Goal: Transaction & Acquisition: Purchase product/service

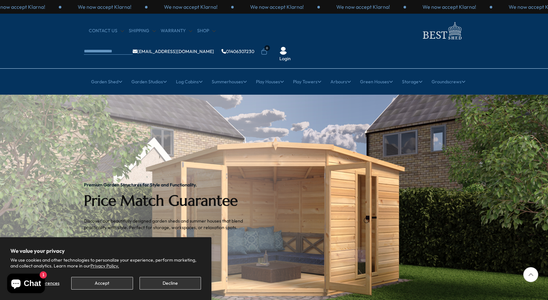
click at [173, 282] on button "Decline" at bounding box center [169, 283] width 61 height 13
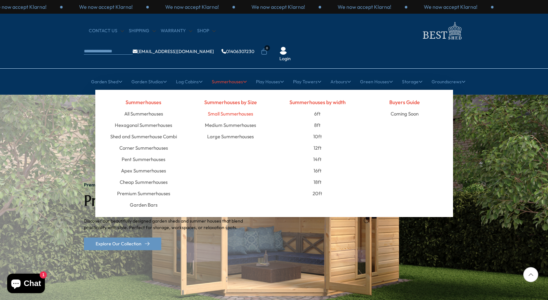
click at [231, 108] on link "Small Summerhouses" at bounding box center [230, 113] width 45 height 11
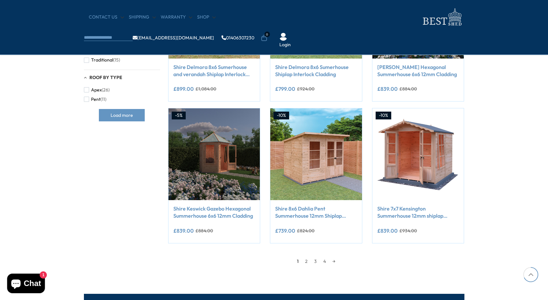
scroll to position [484, 0]
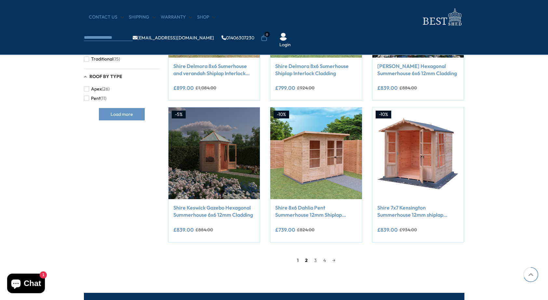
click at [306, 259] on link "2" at bounding box center [306, 260] width 9 height 10
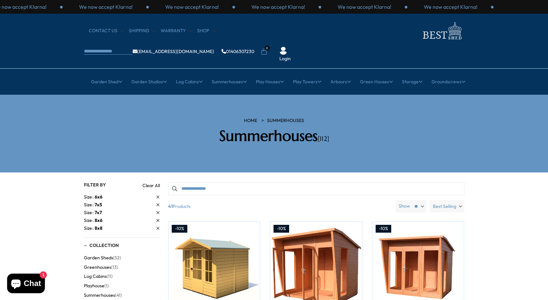
click at [246, 182] on input "Search products" at bounding box center [316, 188] width 296 height 13
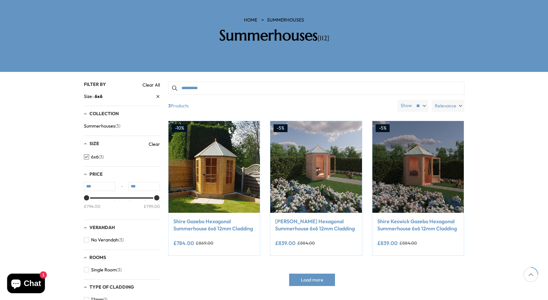
scroll to position [101, 0]
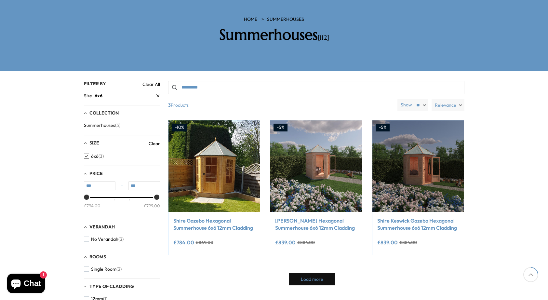
click at [311, 277] on span "Load more" at bounding box center [312, 279] width 22 height 5
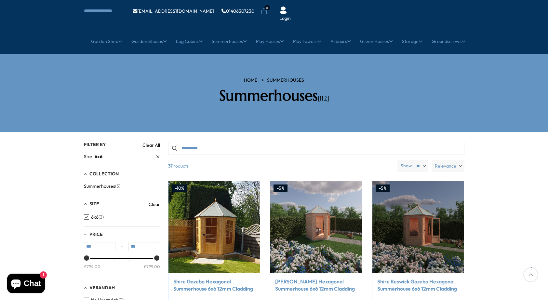
scroll to position [40, 0]
click at [202, 142] on input "**********" at bounding box center [316, 148] width 296 height 13
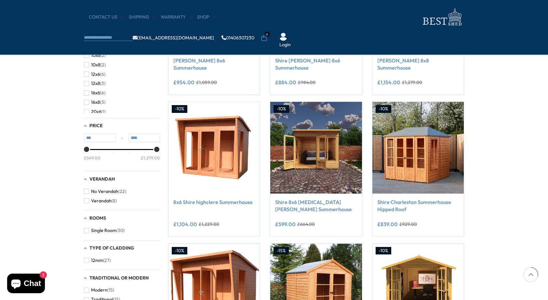
scroll to position [207, 0]
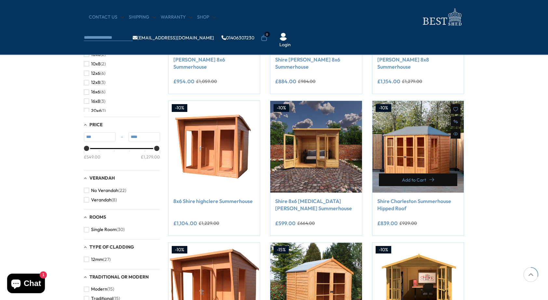
type input "**********"
click at [425, 176] on button "Add to Cart" at bounding box center [418, 179] width 79 height 13
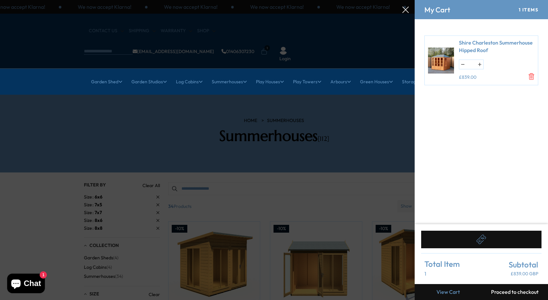
click at [535, 74] on div "Shire Charleston Summerhouse Hipped Roof * £839.00" at bounding box center [481, 59] width 114 height 49
click at [532, 74] on icon "Remove Shire Charleston Summerhouse Hipped Roof" at bounding box center [531, 76] width 7 height 7
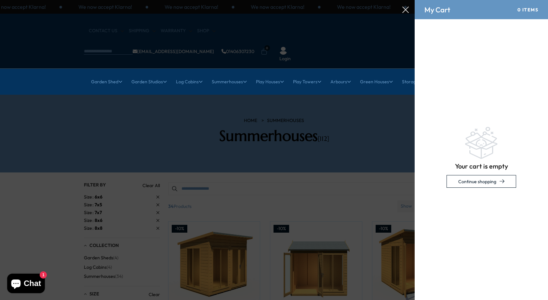
click at [406, 0] on div at bounding box center [274, 0] width 548 height 0
click at [467, 179] on link "Continue shopping" at bounding box center [481, 181] width 70 height 13
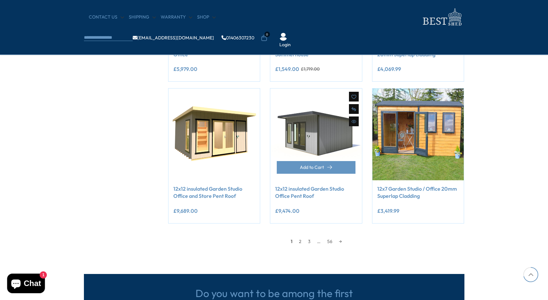
scroll to position [503, 0]
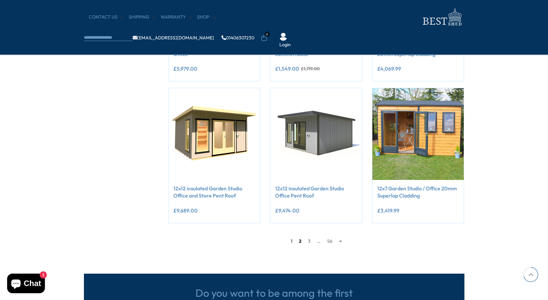
click at [300, 239] on link "2" at bounding box center [300, 241] width 9 height 10
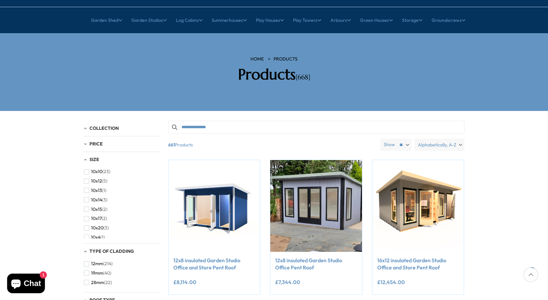
scroll to position [61, 0]
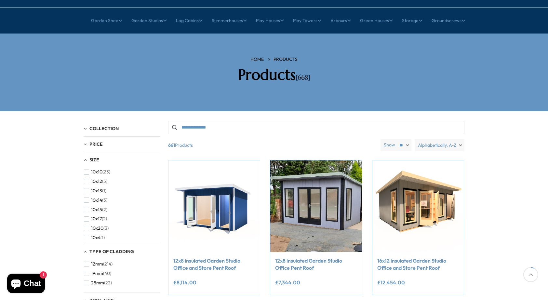
click at [279, 121] on input "Search products" at bounding box center [316, 127] width 296 height 13
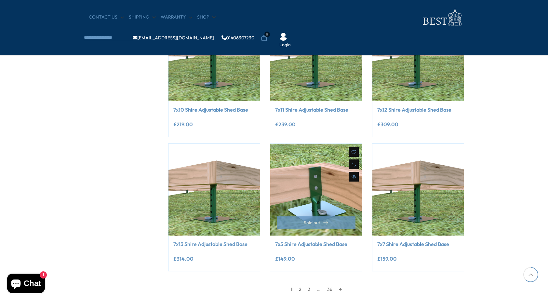
scroll to position [425, 0]
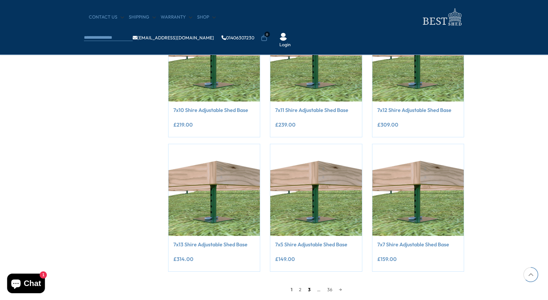
click at [308, 289] on link "3" at bounding box center [309, 289] width 9 height 10
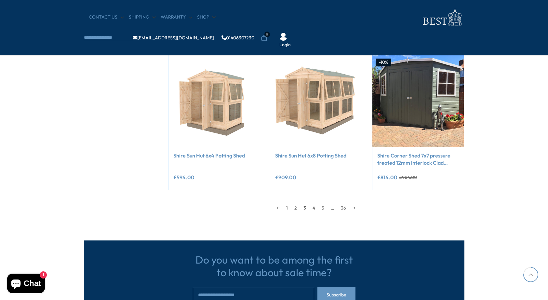
scroll to position [531, 0]
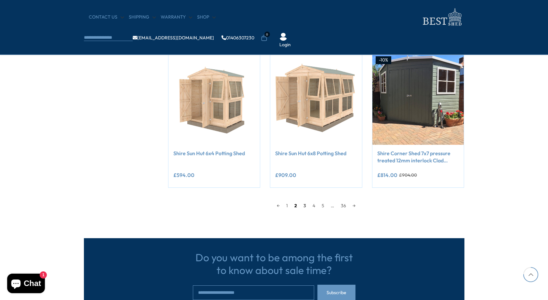
click at [294, 205] on link "2" at bounding box center [295, 206] width 9 height 10
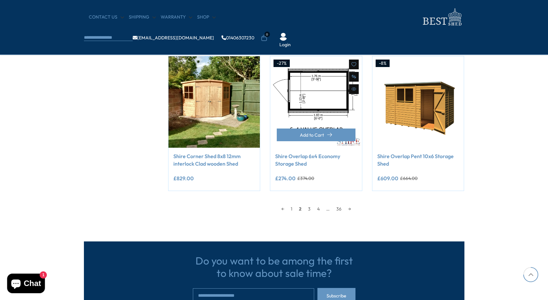
scroll to position [522, 0]
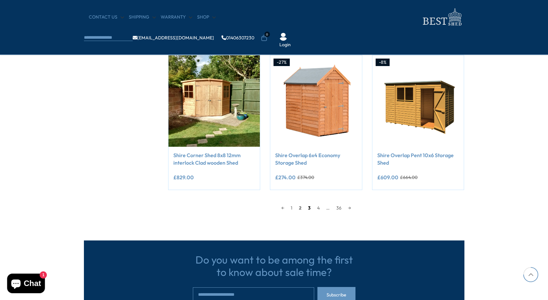
click at [310, 207] on link "3" at bounding box center [309, 208] width 9 height 10
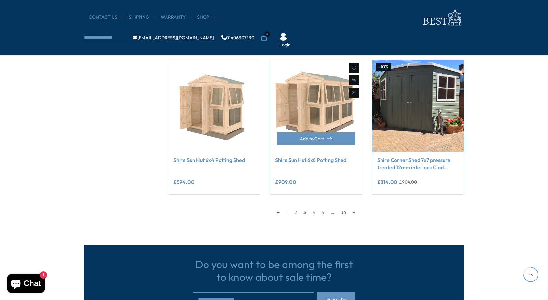
scroll to position [525, 0]
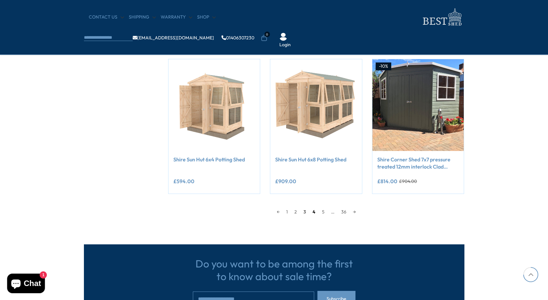
click at [314, 210] on link "4" at bounding box center [313, 212] width 9 height 10
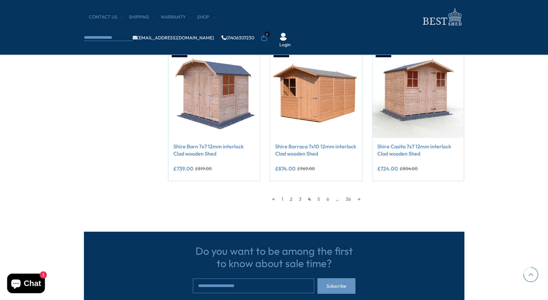
scroll to position [546, 0]
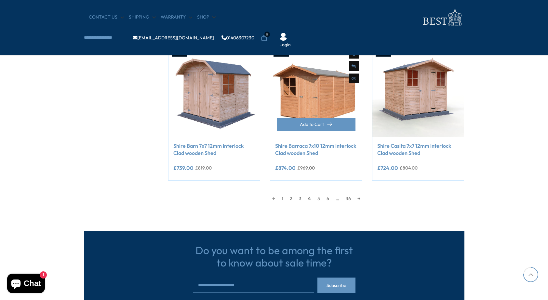
click at [319, 198] on link "5" at bounding box center [318, 198] width 9 height 10
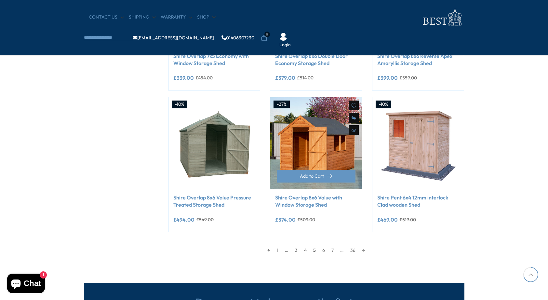
scroll to position [503, 0]
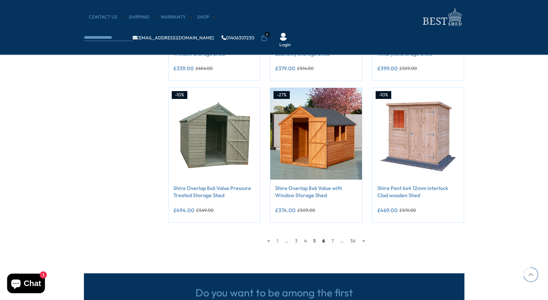
click at [323, 239] on link "6" at bounding box center [323, 241] width 9 height 10
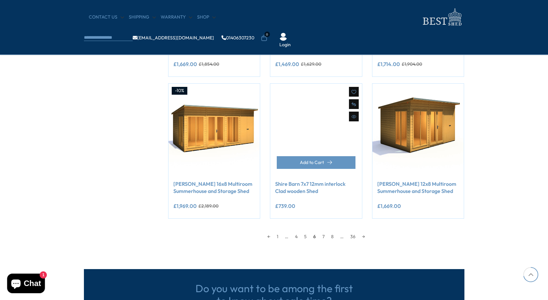
scroll to position [508, 0]
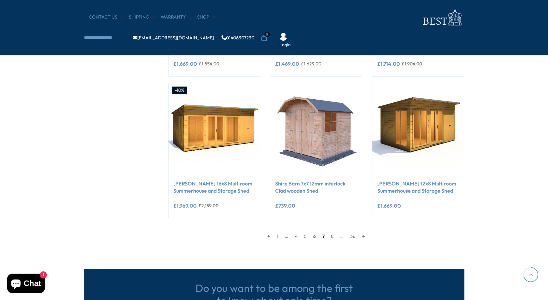
click at [324, 234] on link "7" at bounding box center [323, 236] width 9 height 10
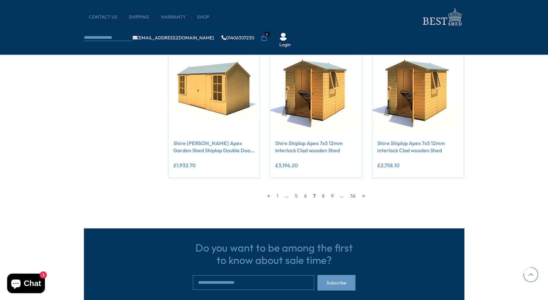
scroll to position [549, 0]
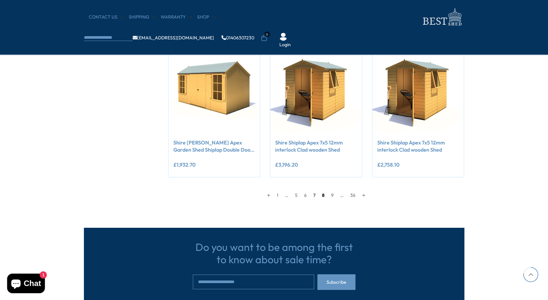
click at [324, 193] on link "8" at bounding box center [323, 195] width 9 height 10
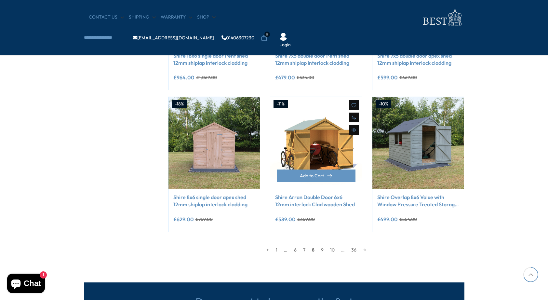
scroll to position [495, 0]
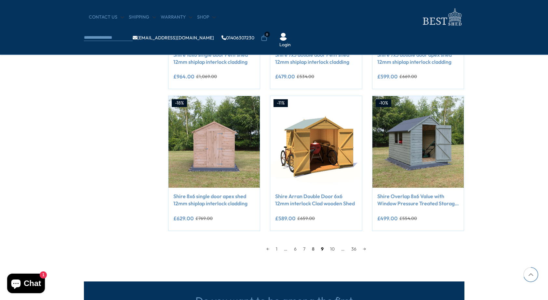
click at [324, 247] on link "9" at bounding box center [322, 249] width 9 height 10
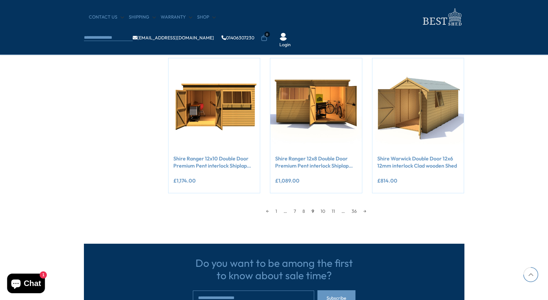
scroll to position [534, 0]
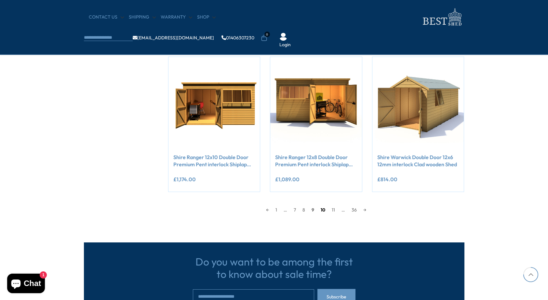
click at [324, 208] on link "10" at bounding box center [322, 210] width 11 height 10
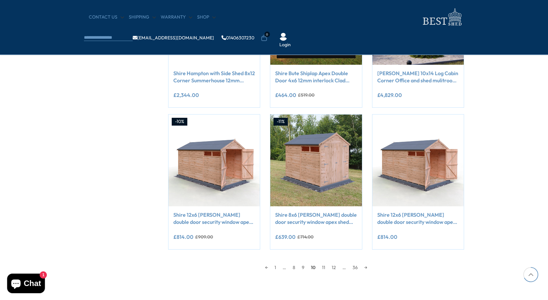
scroll to position [479, 0]
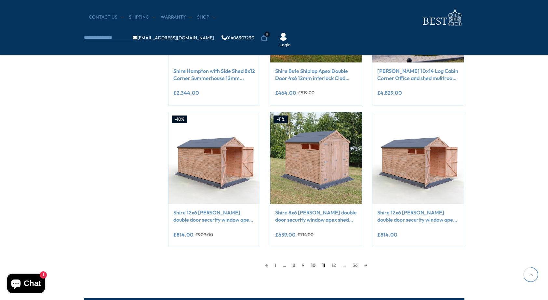
click at [323, 263] on link "11" at bounding box center [324, 265] width 10 height 10
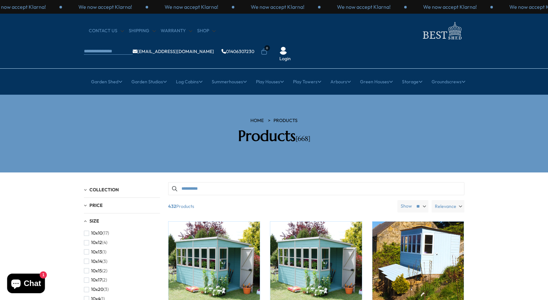
click at [203, 182] on input "**********" at bounding box center [316, 188] width 296 height 13
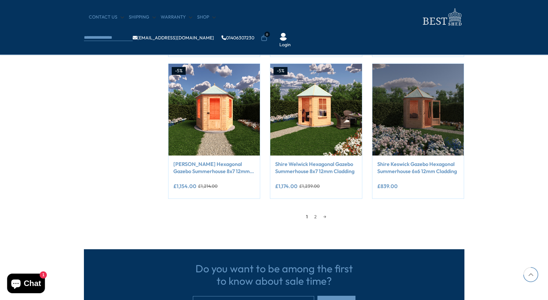
scroll to position [530, 0]
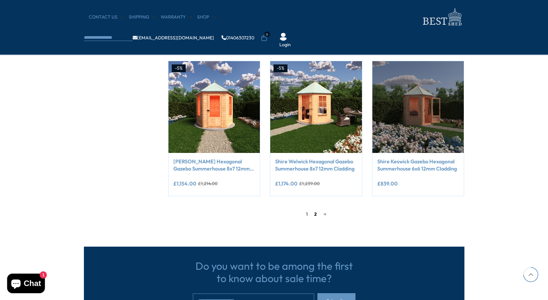
type input "*********"
click at [315, 213] on link "2" at bounding box center [315, 214] width 9 height 10
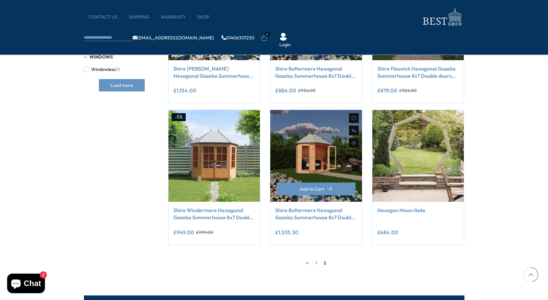
scroll to position [198, 0]
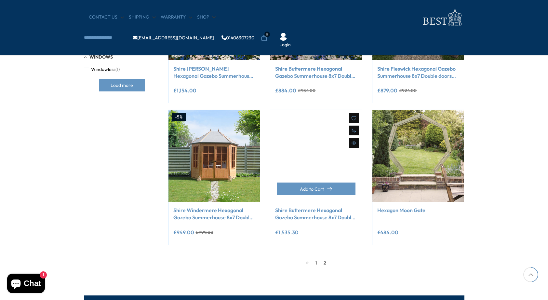
click at [300, 143] on link at bounding box center [316, 156] width 92 height 92
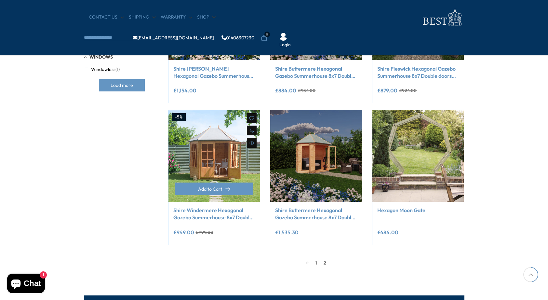
click at [203, 143] on img at bounding box center [214, 156] width 92 height 92
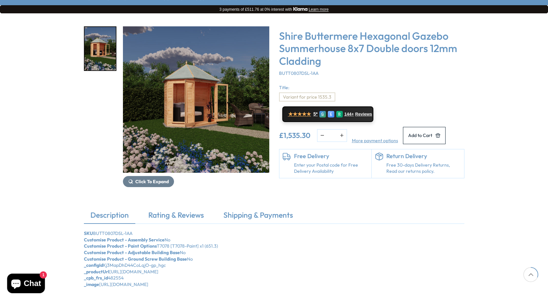
scroll to position [104, 0]
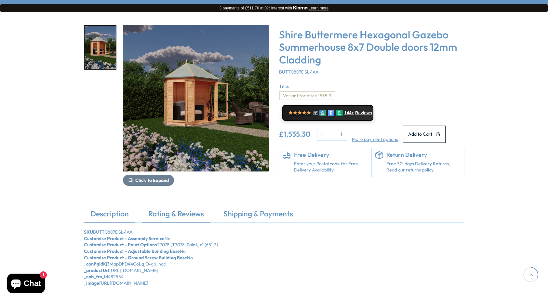
click at [200, 208] on link "Rating & Reviews" at bounding box center [176, 215] width 69 height 14
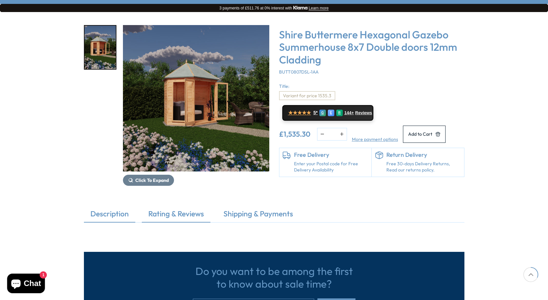
click at [125, 208] on link "Description" at bounding box center [109, 215] width 51 height 14
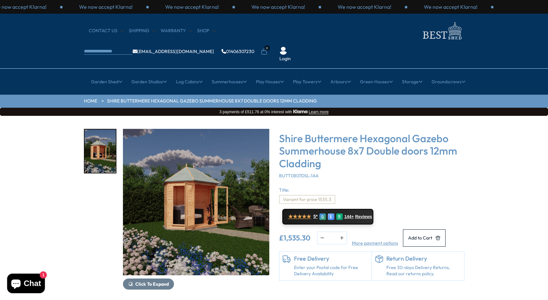
scroll to position [0, 0]
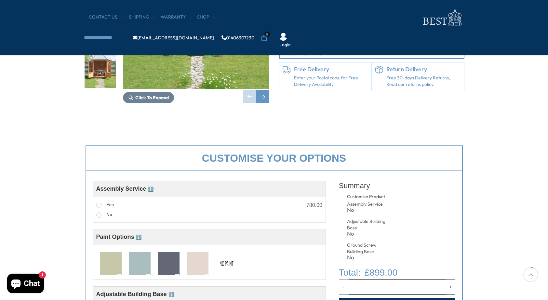
scroll to position [132, 0]
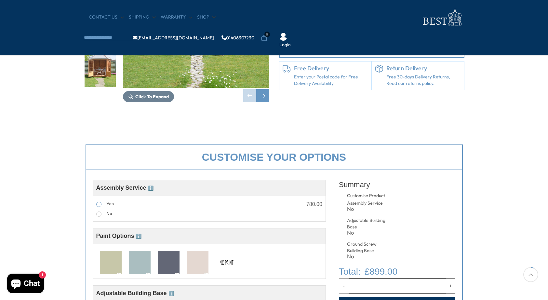
click at [101, 203] on span at bounding box center [98, 204] width 5 height 5
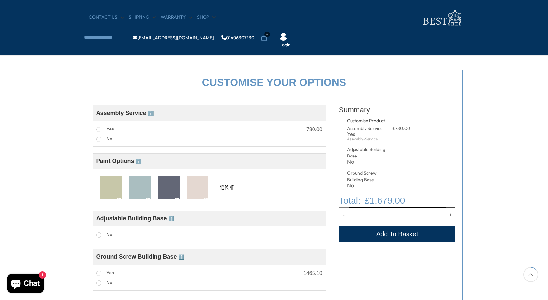
scroll to position [207, 0]
click at [224, 187] on img at bounding box center [227, 188] width 22 height 24
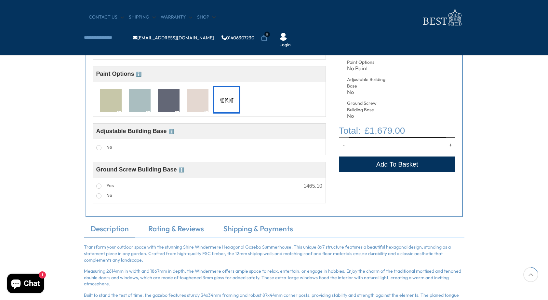
scroll to position [295, 0]
click at [349, 164] on button "Add to Cart" at bounding box center [397, 164] width 117 height 16
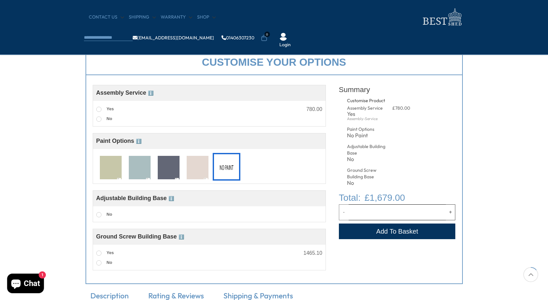
scroll to position [228, 0]
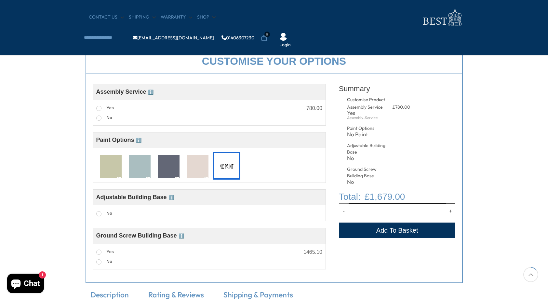
click at [424, 227] on button "Add to Cart" at bounding box center [397, 230] width 117 height 16
click at [367, 226] on button "Add to Cart" at bounding box center [397, 230] width 117 height 16
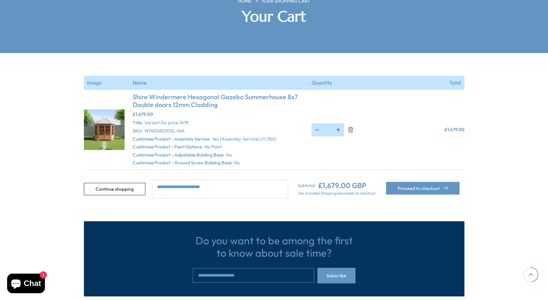
scroll to position [122, 0]
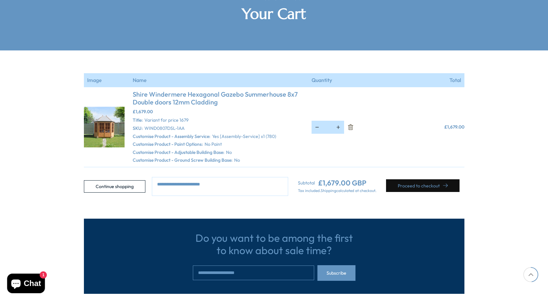
click at [417, 179] on button "Proceed to checkout" at bounding box center [422, 185] width 73 height 13
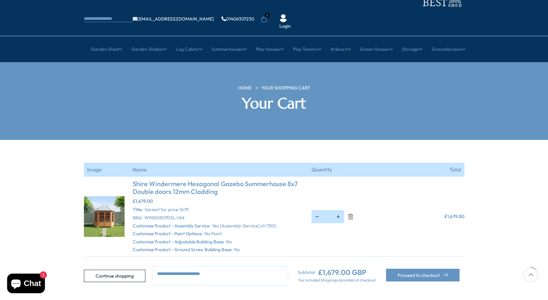
scroll to position [33, 0]
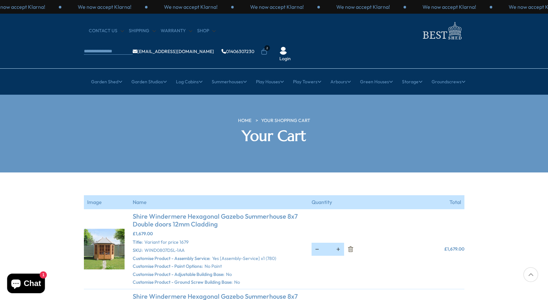
click at [270, 45] on span "2" at bounding box center [267, 48] width 6 height 6
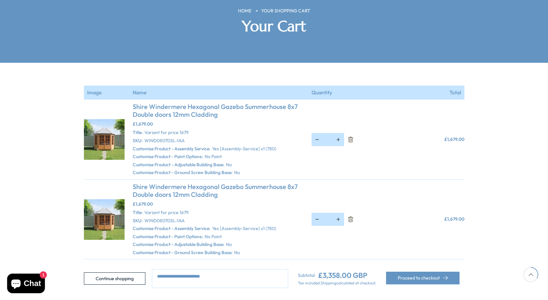
scroll to position [112, 0]
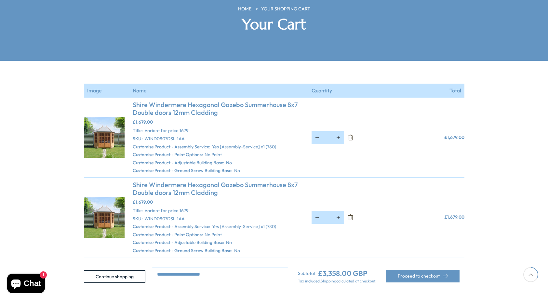
click at [318, 211] on button "button" at bounding box center [317, 217] width 11 height 12
click at [351, 216] on icon "Remove Shire Windermere Hexagonal Gazebo Summerhouse 8x7 Double doors 12mm Clad…" at bounding box center [351, 217] width 2 height 3
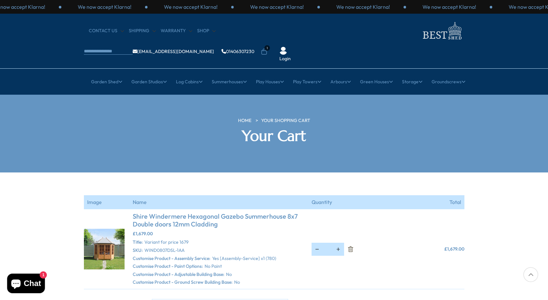
click at [287, 47] on img at bounding box center [283, 51] width 8 height 8
click at [296, 47] on div "Login" at bounding box center [285, 54] width 22 height 15
click at [291, 56] on link "Login" at bounding box center [284, 59] width 11 height 7
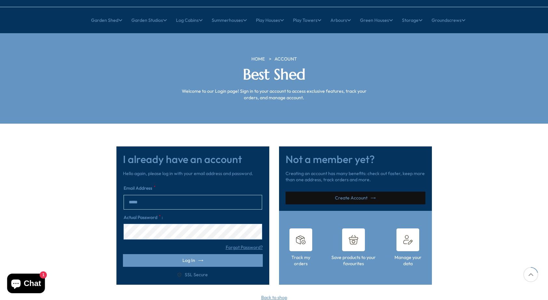
scroll to position [62, 0]
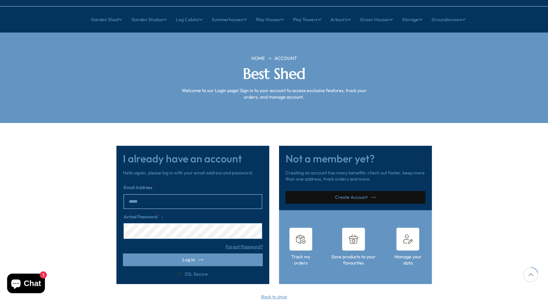
click at [352, 191] on link "Create Account" at bounding box center [355, 197] width 140 height 13
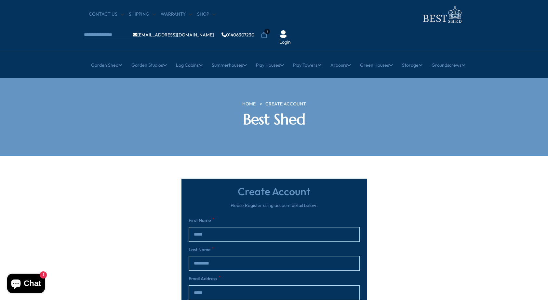
scroll to position [20, 0]
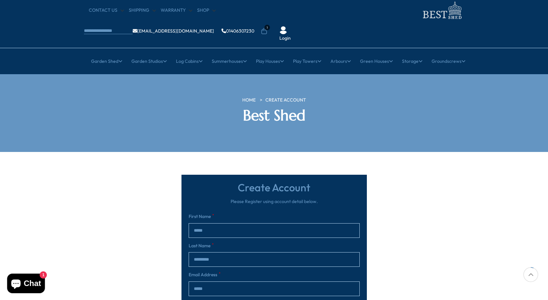
type input "*****"
type input "*********"
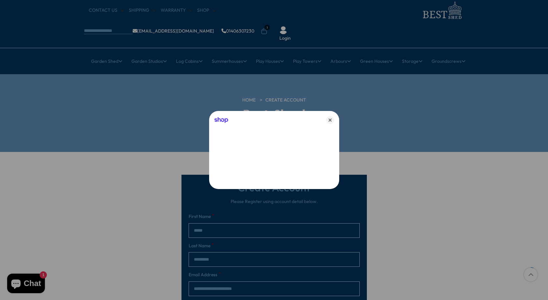
type input "**********"
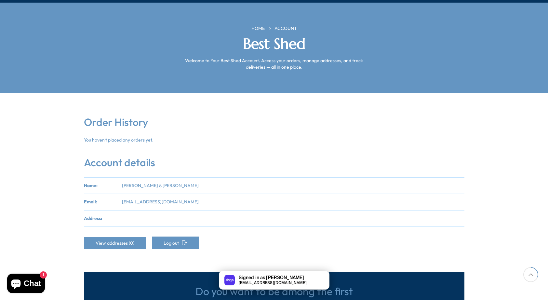
scroll to position [95, 0]
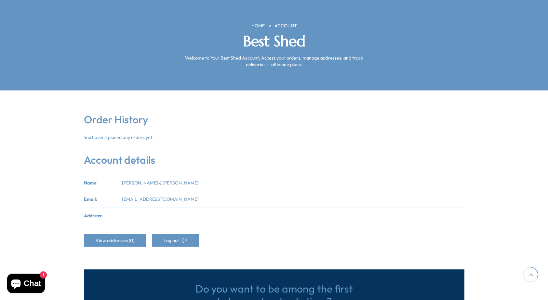
click at [171, 214] on li "Address:" at bounding box center [274, 215] width 380 height 17
click at [132, 236] on link "View addresses (0)" at bounding box center [115, 240] width 62 height 12
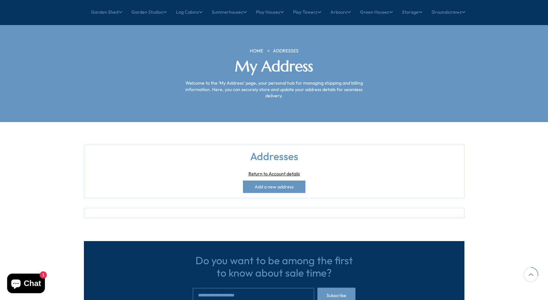
scroll to position [70, 0]
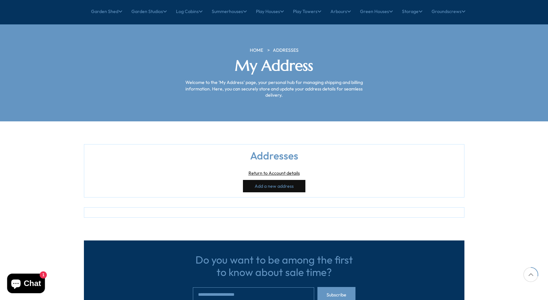
click at [271, 186] on button "Add a new address" at bounding box center [274, 186] width 62 height 12
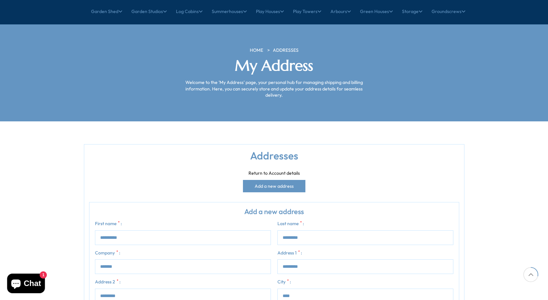
click at [271, 173] on link "Return to Account details" at bounding box center [273, 173] width 51 height 7
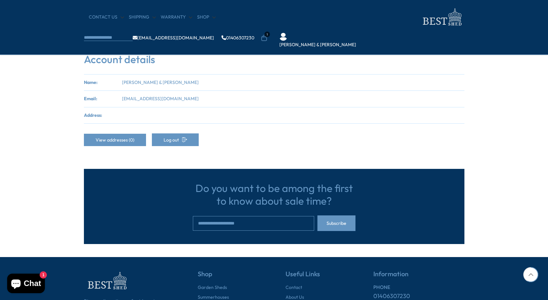
scroll to position [140, 0]
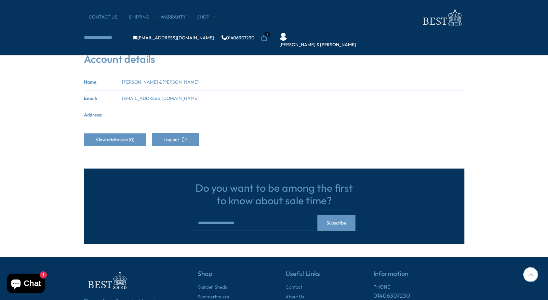
click at [126, 116] on li "Address:" at bounding box center [274, 115] width 380 height 17
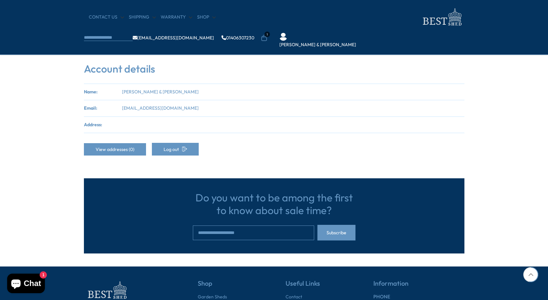
scroll to position [131, 0]
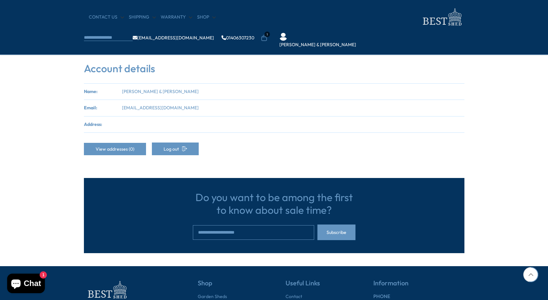
click at [261, 37] on icon at bounding box center [264, 38] width 6 height 6
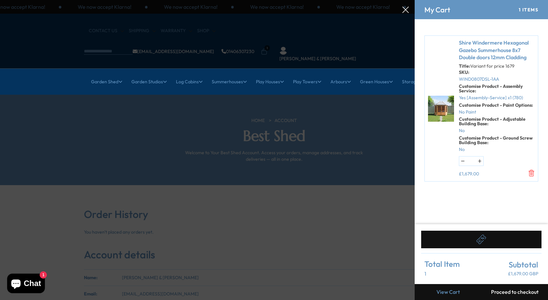
click at [447, 294] on link "View Cart" at bounding box center [448, 292] width 67 height 16
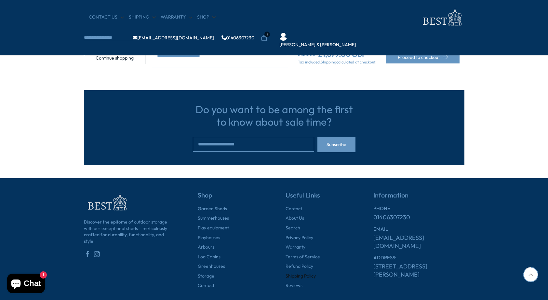
scroll to position [197, 0]
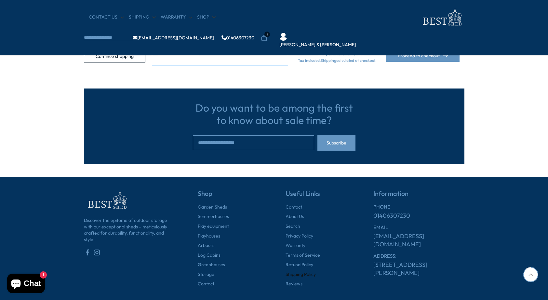
click at [300, 272] on link "Shipping Policy" at bounding box center [300, 274] width 30 height 7
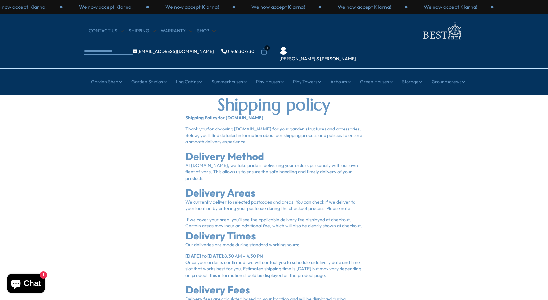
click at [261, 53] on icon at bounding box center [264, 51] width 7 height 7
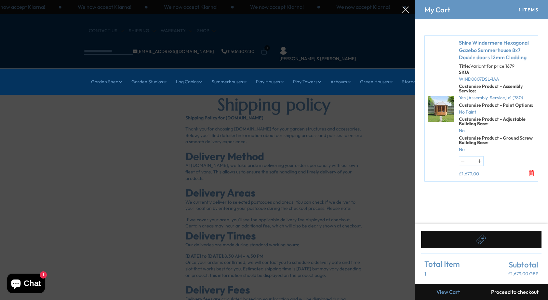
click at [450, 294] on link "View Cart" at bounding box center [448, 292] width 67 height 16
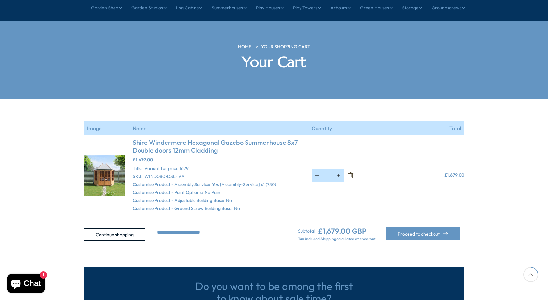
scroll to position [73, 0]
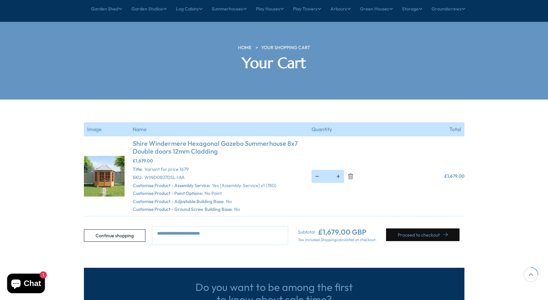
click at [431, 235] on button "Proceed to checkout" at bounding box center [422, 234] width 73 height 13
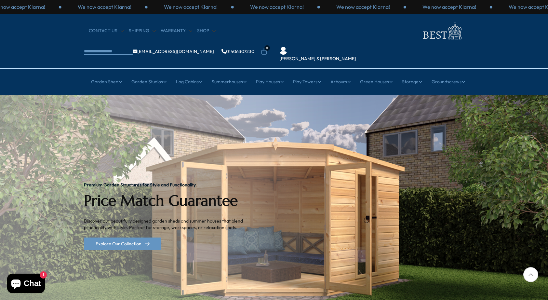
click at [279, 60] on link "[PERSON_NAME] & [PERSON_NAME]" at bounding box center [317, 59] width 77 height 7
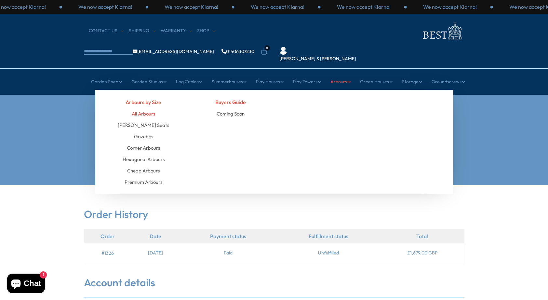
click at [151, 112] on link "All Arbours" at bounding box center [143, 113] width 23 height 11
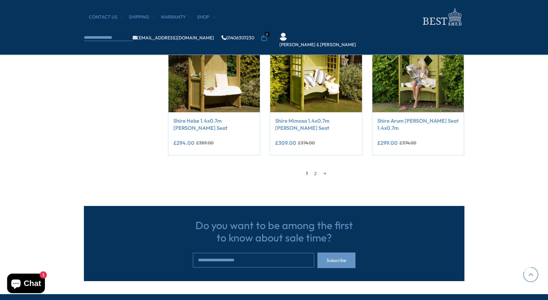
scroll to position [568, 0]
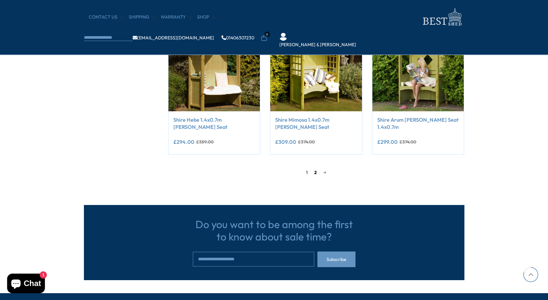
click at [316, 171] on link "2" at bounding box center [315, 172] width 9 height 10
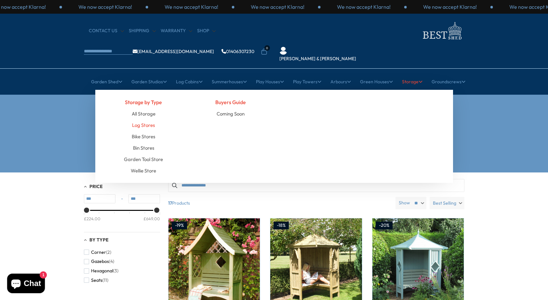
click at [151, 125] on link "Log Stores" at bounding box center [143, 124] width 23 height 11
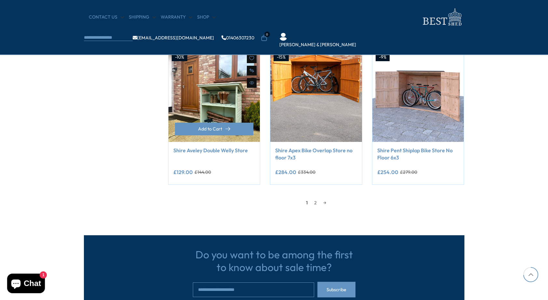
scroll to position [543, 0]
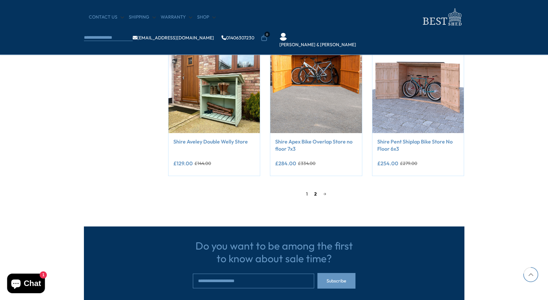
click at [316, 191] on link "2" at bounding box center [315, 194] width 9 height 10
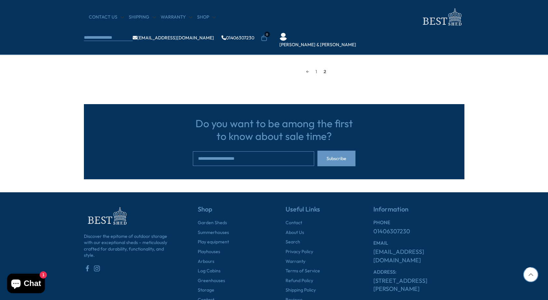
scroll to position [127, 0]
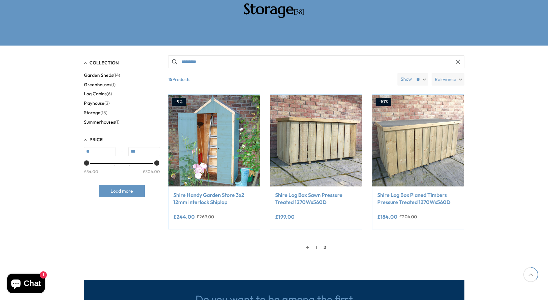
click at [112, 119] on span "Summerhouses" at bounding box center [99, 122] width 31 height 6
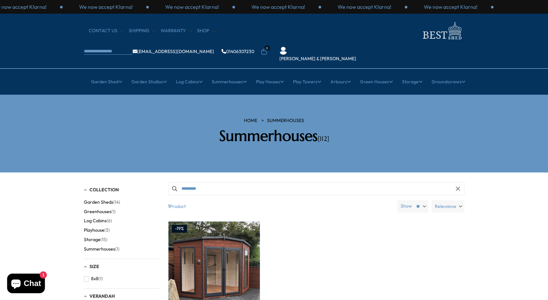
click at [274, 54] on div "Carol & Donald" at bounding box center [318, 54] width 88 height 15
click at [279, 57] on link "Carol & Donald" at bounding box center [317, 59] width 77 height 7
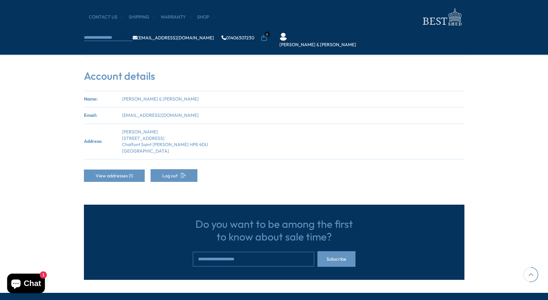
scroll to position [154, 0]
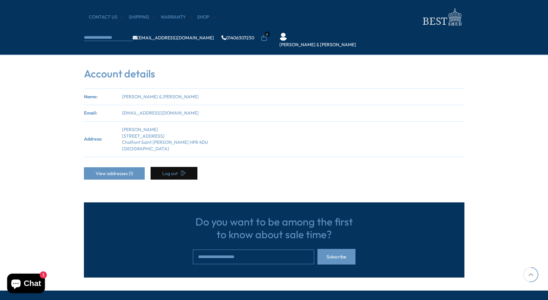
click at [181, 171] on icon at bounding box center [183, 173] width 5 height 5
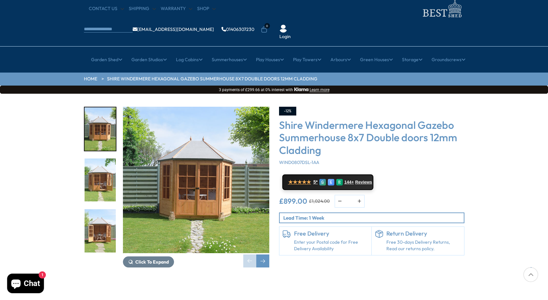
scroll to position [20, 0]
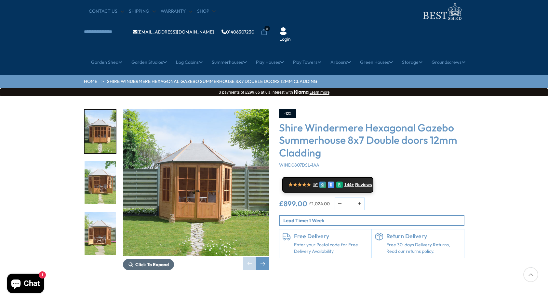
click at [162, 261] on span "Click To Expand" at bounding box center [151, 264] width 33 height 6
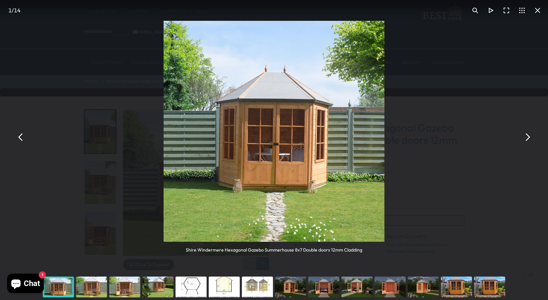
click at [259, 99] on img "You can close this modal content with the ESC key" at bounding box center [274, 131] width 221 height 221
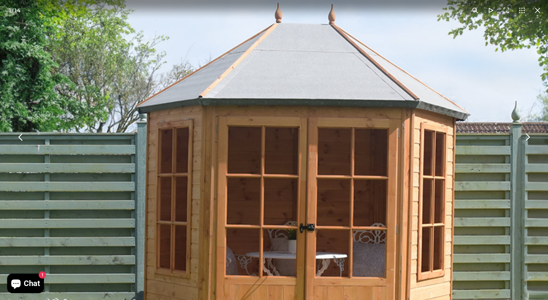
click at [259, 99] on img "You can close this modal content with the ESC key" at bounding box center [301, 191] width 626 height 626
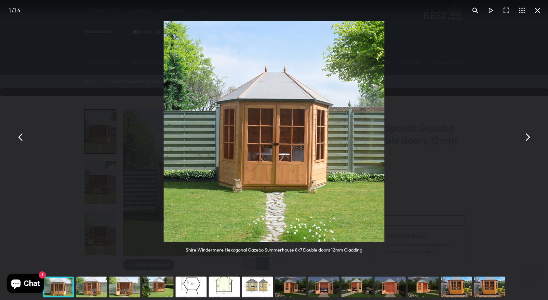
click at [259, 99] on img "You can close this modal content with the ESC key" at bounding box center [274, 131] width 221 height 221
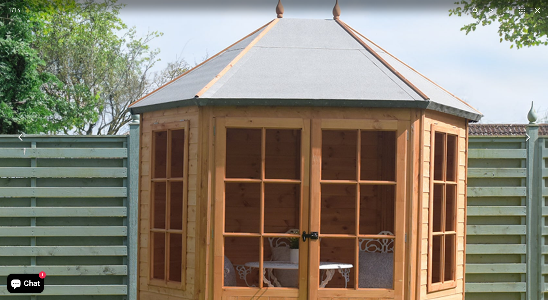
click at [184, 124] on img "You can close this modal content with the ESC key" at bounding box center [304, 197] width 666 height 666
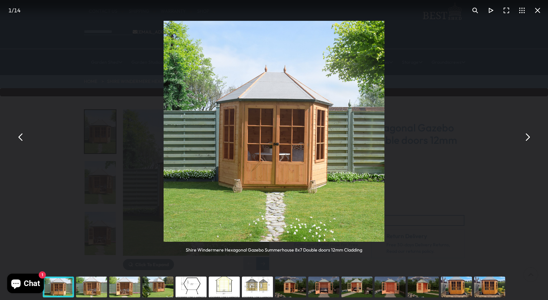
click at [230, 116] on img "You can close this modal content with the ESC key" at bounding box center [274, 131] width 221 height 221
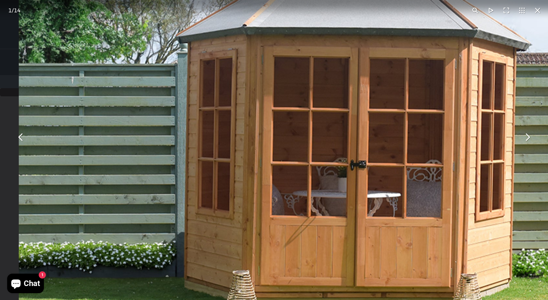
drag, startPoint x: 225, startPoint y: 146, endPoint x: 214, endPoint y: 110, distance: 37.6
click at [214, 110] on img "You can close this modal content with the ESC key" at bounding box center [352, 126] width 666 height 666
click at [528, 137] on button "You can close this modal content with the ESC key" at bounding box center [527, 137] width 16 height 16
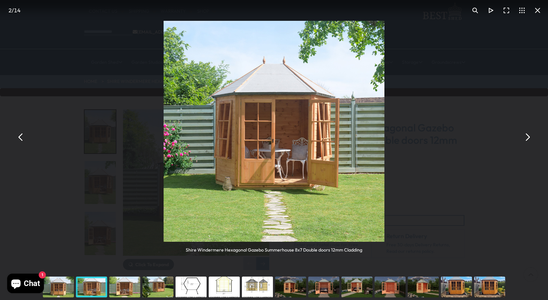
click at [350, 145] on img "You can close this modal content with the ESC key" at bounding box center [274, 131] width 221 height 221
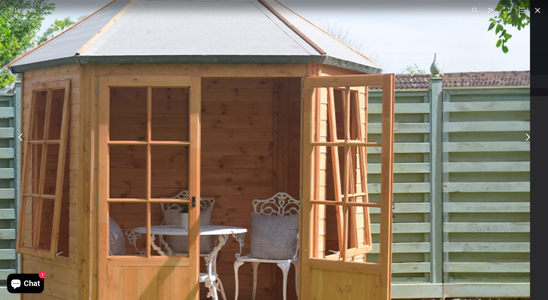
drag, startPoint x: 238, startPoint y: 137, endPoint x: 316, endPoint y: 205, distance: 102.8
click at [316, 205] on img "You can close this modal content with the ESC key" at bounding box center [197, 173] width 666 height 666
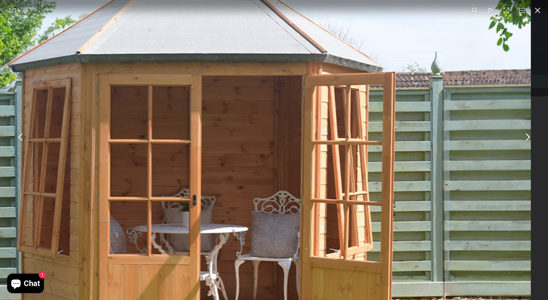
click at [527, 137] on button "You can close this modal content with the ESC key" at bounding box center [527, 137] width 16 height 16
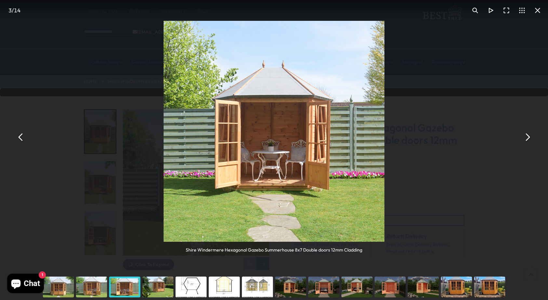
click at [358, 139] on img "You can close this modal content with the ESC key" at bounding box center [274, 131] width 221 height 221
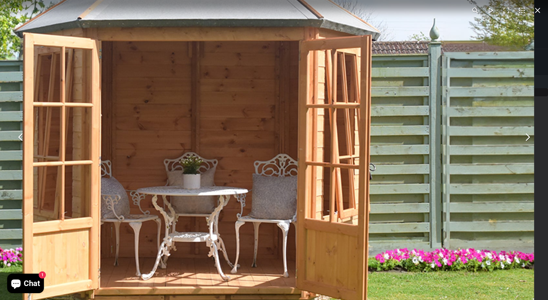
drag, startPoint x: 288, startPoint y: 138, endPoint x: 384, endPoint y: 150, distance: 96.8
click at [384, 150] on img "You can close this modal content with the ESC key" at bounding box center [201, 128] width 666 height 666
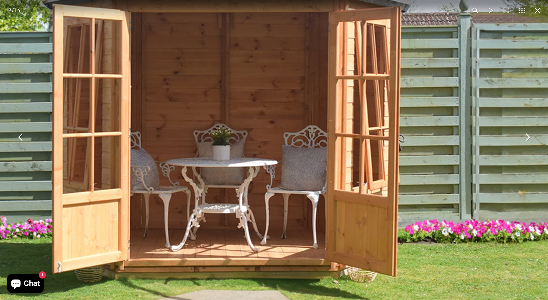
drag, startPoint x: 291, startPoint y: 163, endPoint x: 320, endPoint y: 135, distance: 41.2
click at [320, 135] on img "You can close this modal content with the ESC key" at bounding box center [231, 100] width 666 height 666
click at [528, 136] on button "You can close this modal content with the ESC key" at bounding box center [527, 137] width 16 height 16
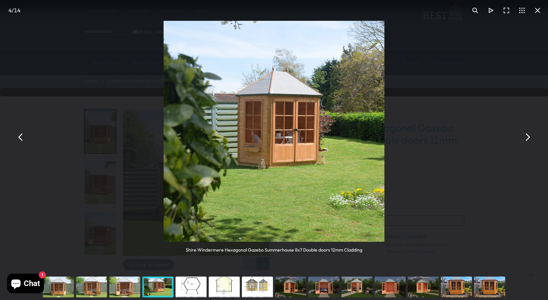
click at [345, 143] on img "You can close this modal content with the ESC key" at bounding box center [274, 131] width 221 height 221
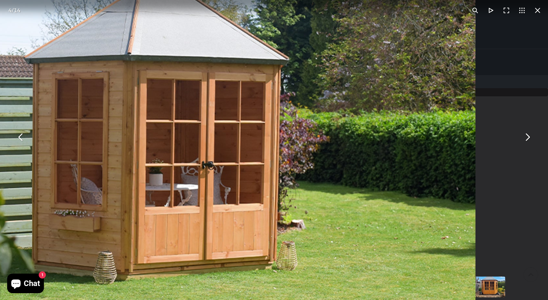
drag, startPoint x: 271, startPoint y: 120, endPoint x: 283, endPoint y: 182, distance: 62.6
click at [283, 182] on img "You can close this modal content with the ESC key" at bounding box center [142, 169] width 666 height 666
click at [529, 137] on button "You can close this modal content with the ESC key" at bounding box center [527, 137] width 16 height 16
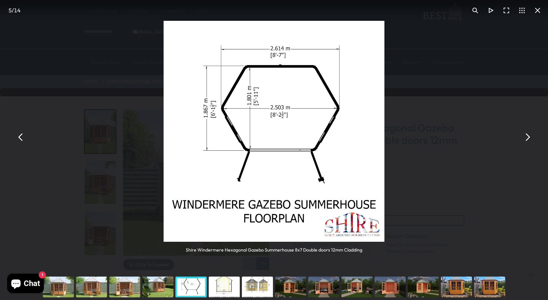
click at [529, 136] on button "You can close this modal content with the ESC key" at bounding box center [527, 137] width 16 height 16
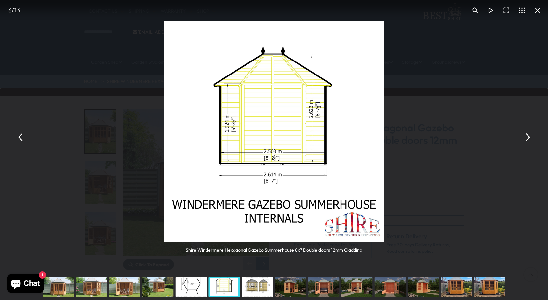
click at [529, 136] on button "You can close this modal content with the ESC key" at bounding box center [527, 137] width 16 height 16
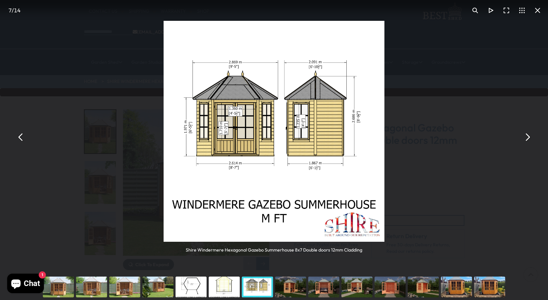
click at [529, 136] on button "You can close this modal content with the ESC key" at bounding box center [527, 137] width 16 height 16
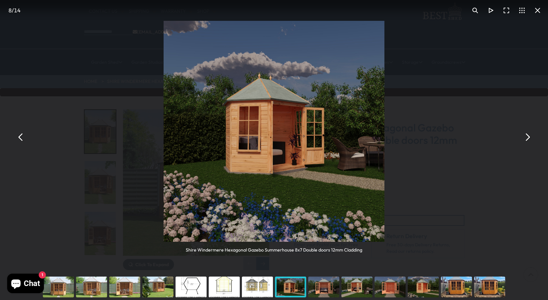
click at [290, 130] on img "You can close this modal content with the ESC key" at bounding box center [274, 131] width 221 height 221
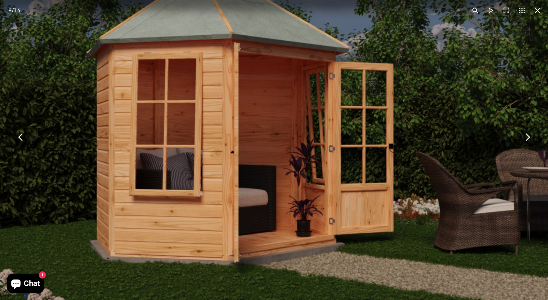
click at [529, 136] on button "You can close this modal content with the ESC key" at bounding box center [527, 137] width 16 height 16
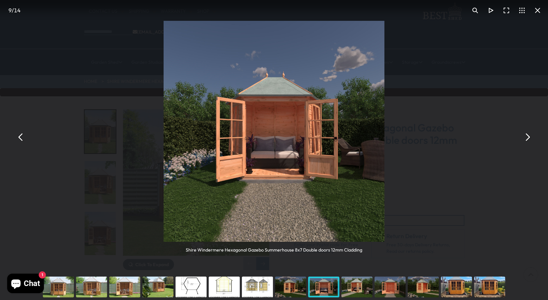
click at [377, 122] on img "You can close this modal content with the ESC key" at bounding box center [274, 131] width 221 height 221
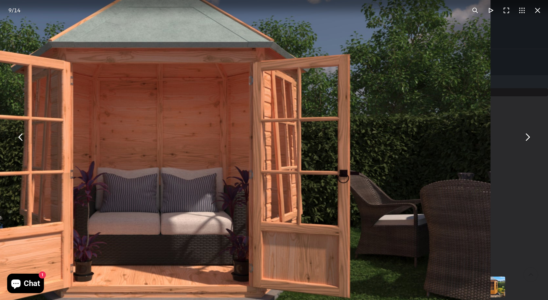
drag, startPoint x: 317, startPoint y: 114, endPoint x: 409, endPoint y: 116, distance: 92.4
click at [409, 116] on img "You can close this modal content with the ESC key" at bounding box center [157, 153] width 666 height 666
click at [528, 137] on button "You can close this modal content with the ESC key" at bounding box center [527, 137] width 16 height 16
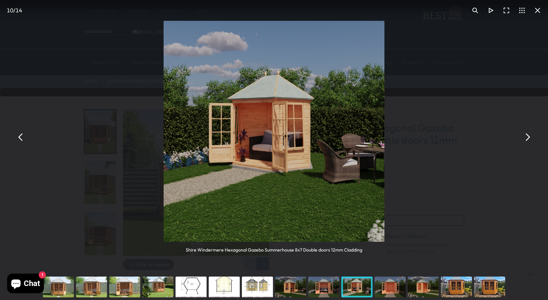
click at [347, 93] on img "You can close this modal content with the ESC key" at bounding box center [274, 131] width 221 height 221
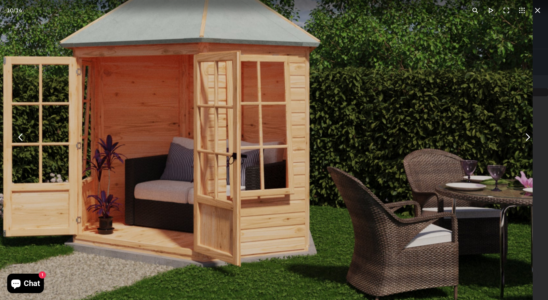
drag, startPoint x: 257, startPoint y: 162, endPoint x: 329, endPoint y: 95, distance: 98.9
click at [329, 95] on img "You can close this modal content with the ESC key" at bounding box center [200, 141] width 666 height 666
click at [529, 137] on button "You can close this modal content with the ESC key" at bounding box center [527, 137] width 16 height 16
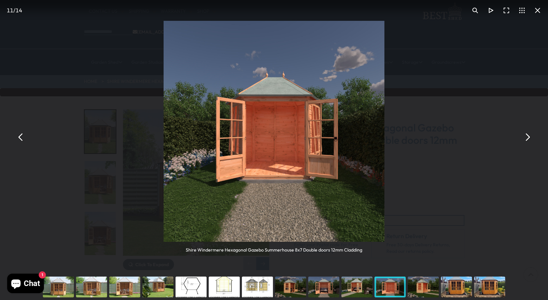
click at [372, 127] on img "You can close this modal content with the ESC key" at bounding box center [274, 131] width 221 height 221
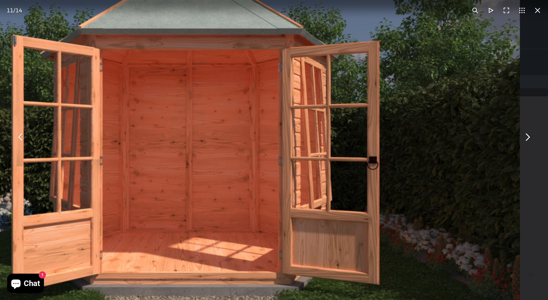
drag, startPoint x: 312, startPoint y: 123, endPoint x: 422, endPoint y: 122, distance: 109.9
click at [422, 122] on img "You can close this modal content with the ESC key" at bounding box center [187, 140] width 666 height 666
click at [529, 137] on button "You can close this modal content with the ESC key" at bounding box center [527, 137] width 16 height 16
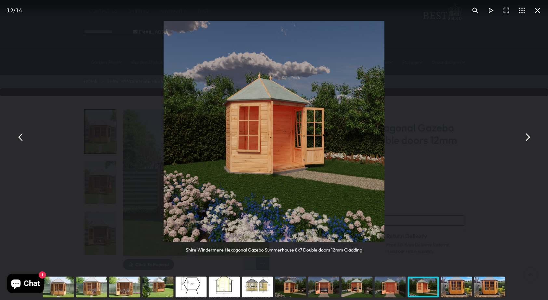
click at [375, 129] on img "You can close this modal content with the ESC key" at bounding box center [274, 131] width 221 height 221
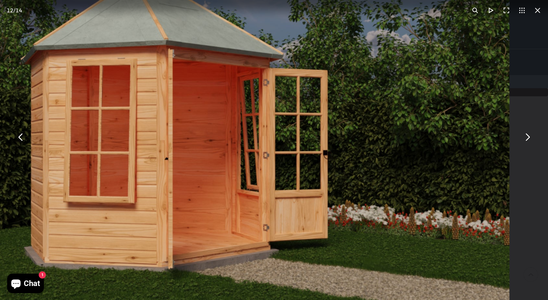
drag, startPoint x: 312, startPoint y: 121, endPoint x: 418, endPoint y: 126, distance: 106.1
click at [418, 126] on img "You can close this modal content with the ESC key" at bounding box center [176, 141] width 666 height 666
click at [526, 136] on button "You can close this modal content with the ESC key" at bounding box center [527, 137] width 16 height 16
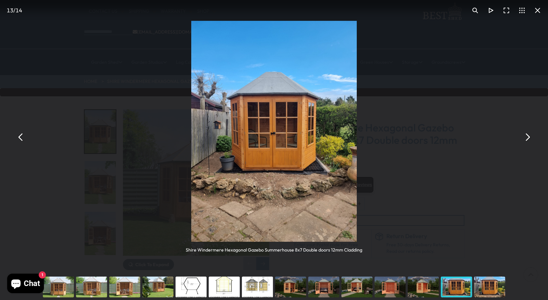
click at [329, 120] on img "You can close this modal content with the ESC key" at bounding box center [273, 131] width 165 height 221
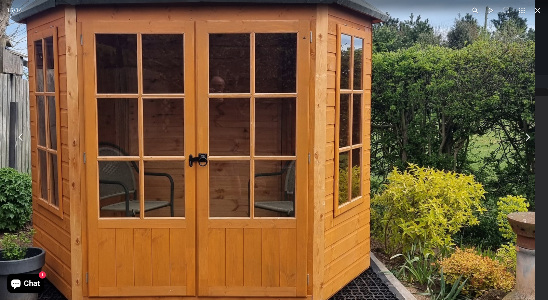
drag, startPoint x: 267, startPoint y: 115, endPoint x: 358, endPoint y: 105, distance: 91.9
click at [362, 100] on img "You can close this modal content with the ESC key" at bounding box center [202, 151] width 666 height 888
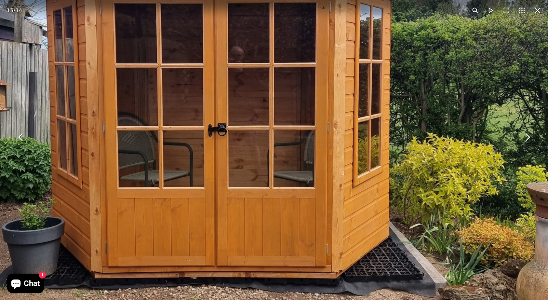
drag, startPoint x: 338, startPoint y: 153, endPoint x: 356, endPoint y: 124, distance: 34.9
click at [356, 124] on img "You can close this modal content with the ESC key" at bounding box center [221, 120] width 666 height 888
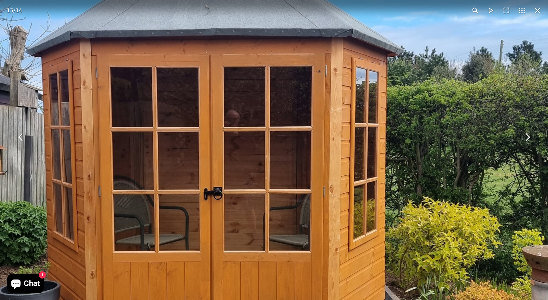
drag, startPoint x: 355, startPoint y: 118, endPoint x: 352, endPoint y: 180, distance: 62.2
click at [352, 180] on img "You can close this modal content with the ESC key" at bounding box center [217, 184] width 666 height 888
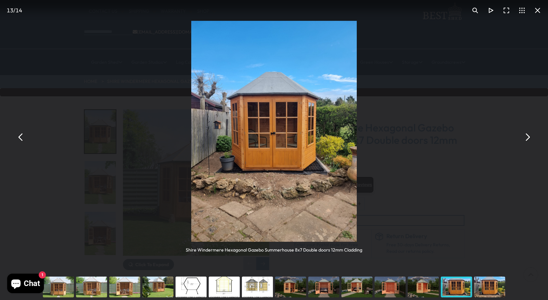
click at [337, 128] on img "You can close this modal content with the ESC key" at bounding box center [273, 131] width 165 height 221
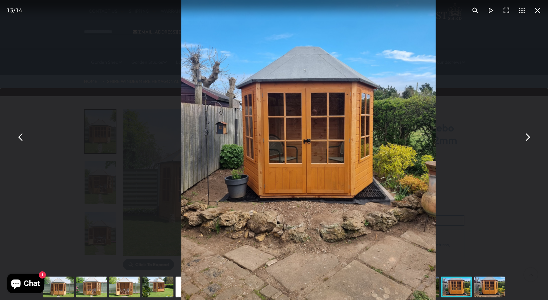
click at [529, 135] on button "You can close this modal content with the ESC key" at bounding box center [527, 137] width 16 height 16
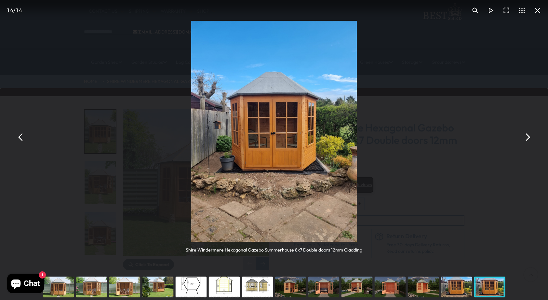
click at [328, 118] on img "You can close this modal content with the ESC key" at bounding box center [273, 131] width 165 height 221
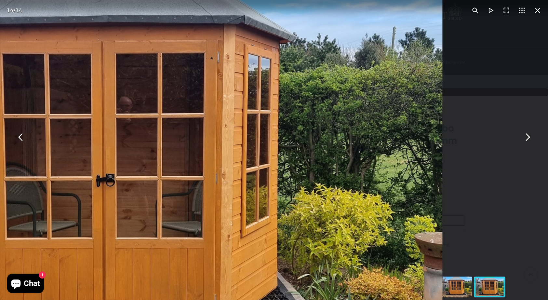
click at [529, 136] on button "You can close this modal content with the ESC key" at bounding box center [527, 137] width 16 height 16
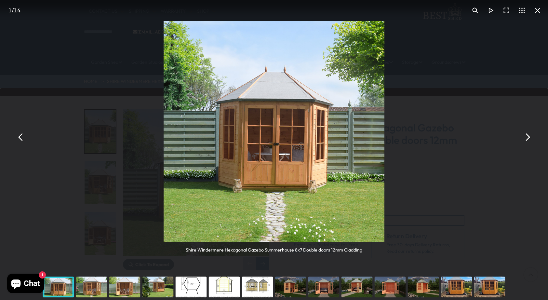
click at [346, 135] on img "You can close this modal content with the ESC key" at bounding box center [274, 131] width 221 height 221
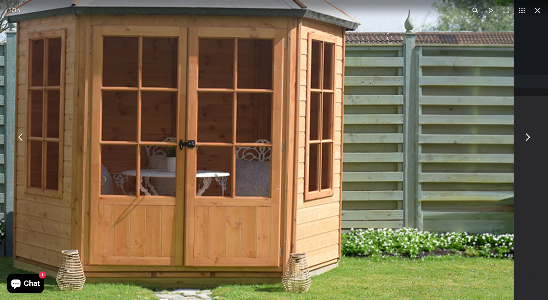
drag, startPoint x: 239, startPoint y: 129, endPoint x: 292, endPoint y: 111, distance: 55.9
click at [292, 111] on img "You can close this modal content with the ESC key" at bounding box center [181, 105] width 666 height 666
click at [537, 9] on button "You can close this modal content with the ESC key" at bounding box center [538, 11] width 16 height 16
